Goal: Navigation & Orientation: Find specific page/section

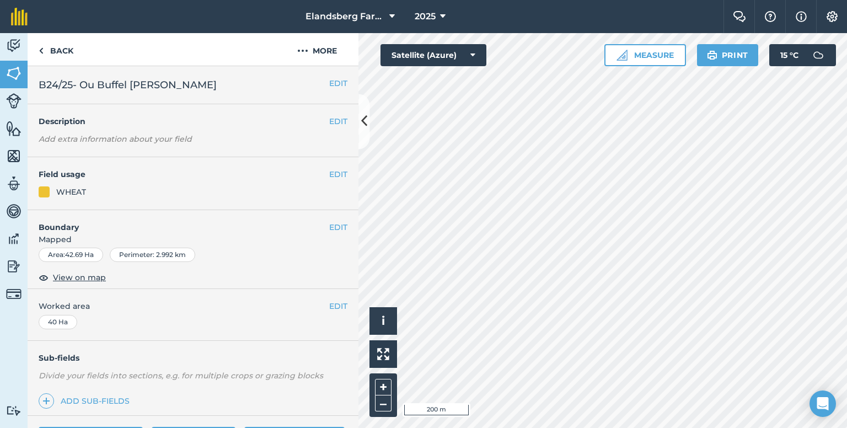
scroll to position [120, 0]
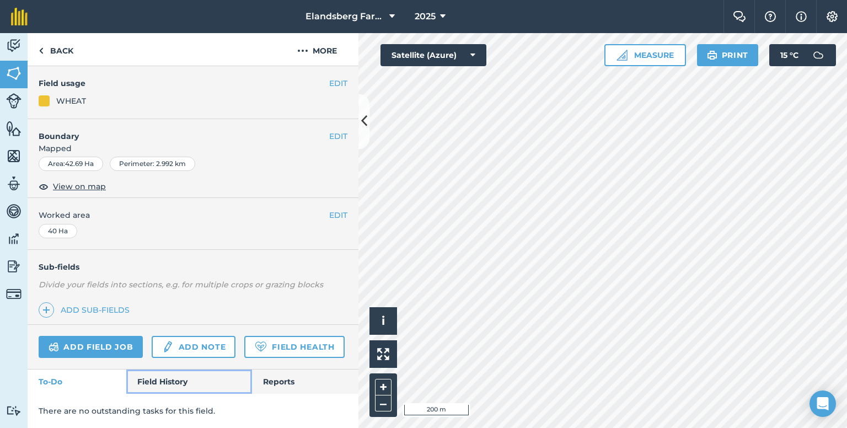
click at [186, 378] on link "Field History" at bounding box center [188, 381] width 125 height 24
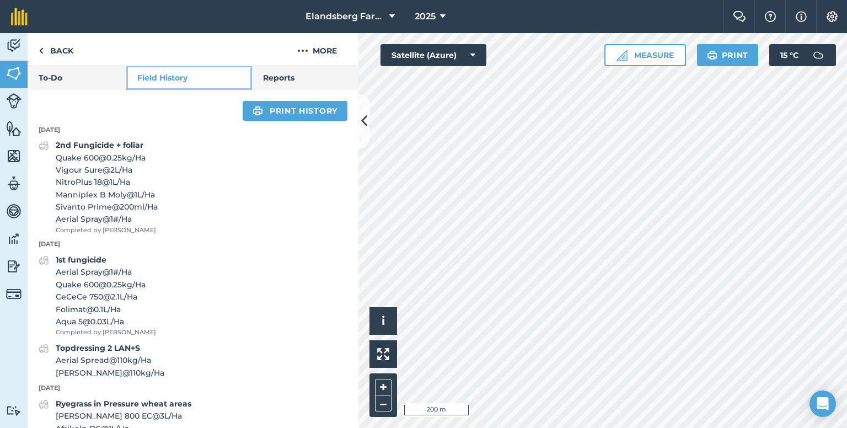
scroll to position [175, 0]
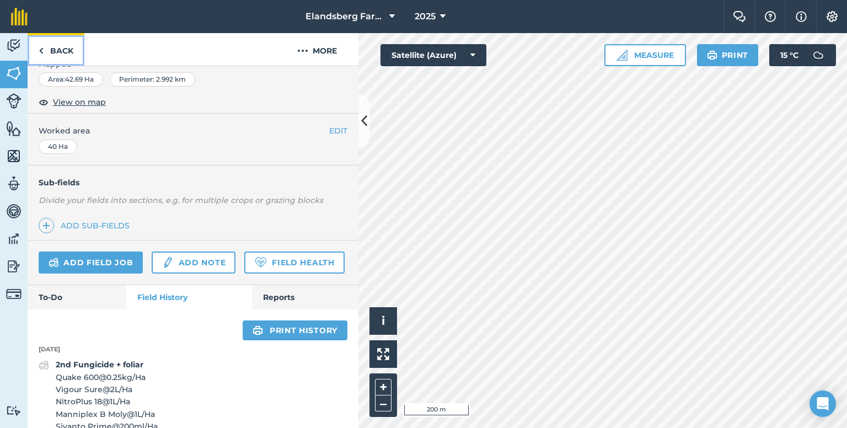
click at [62, 52] on link "Back" at bounding box center [56, 49] width 57 height 33
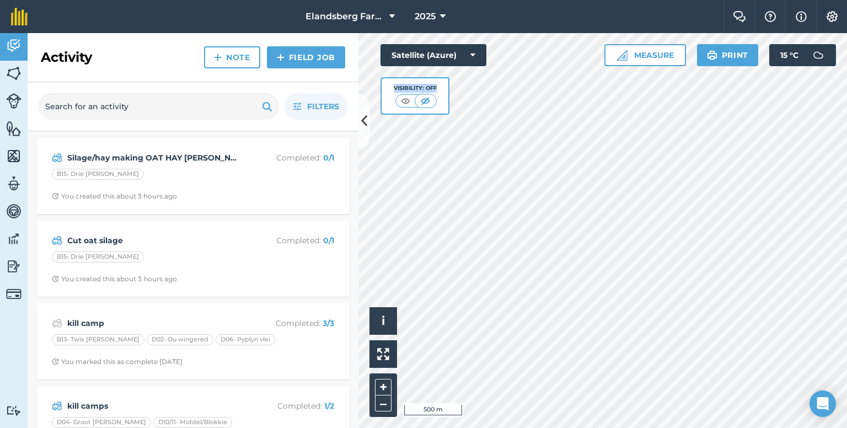
click at [724, 152] on div "Hello i © 2025 TomTom, Microsoft 500 m + – Satellite (Azure) Visibility: Off Me…" at bounding box center [602, 230] width 488 height 395
